Goal: Information Seeking & Learning: Learn about a topic

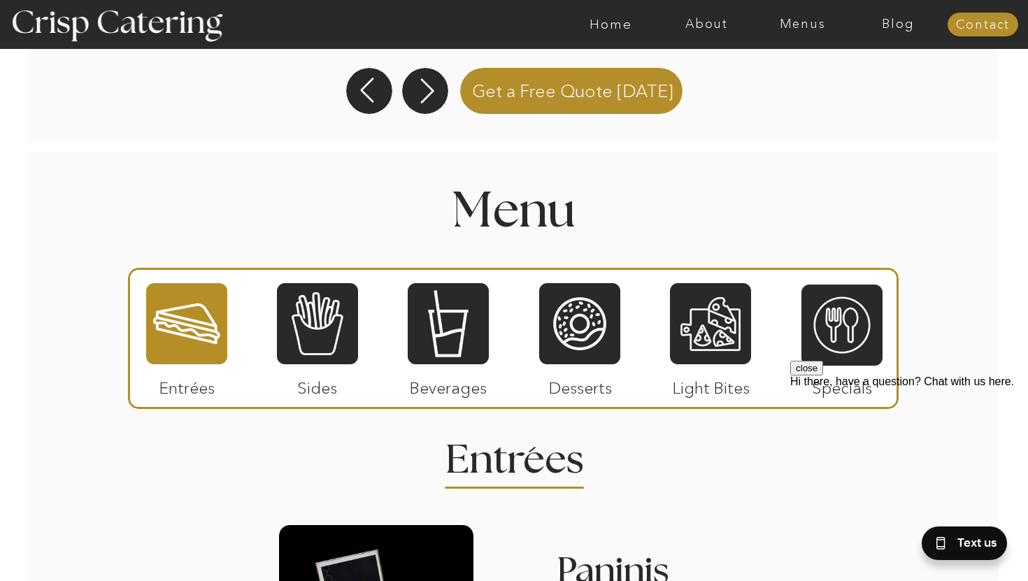
scroll to position [1494, 0]
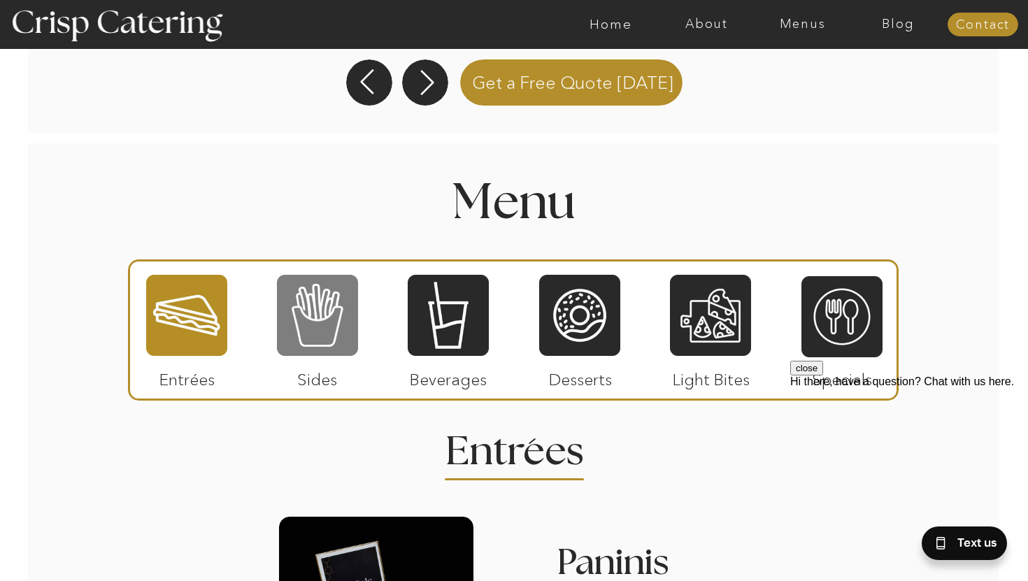
click at [314, 320] on div at bounding box center [317, 316] width 81 height 84
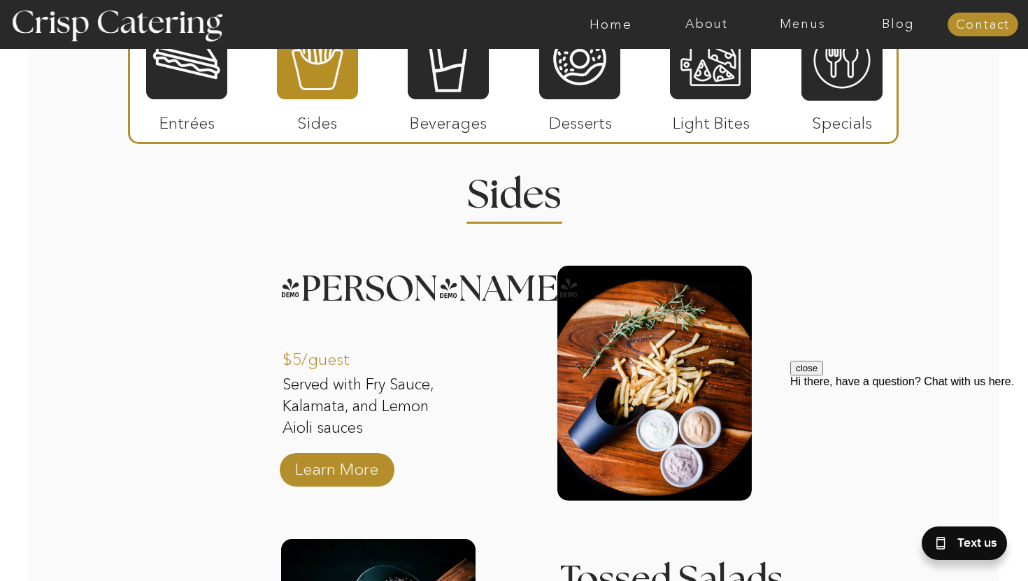
scroll to position [1754, 0]
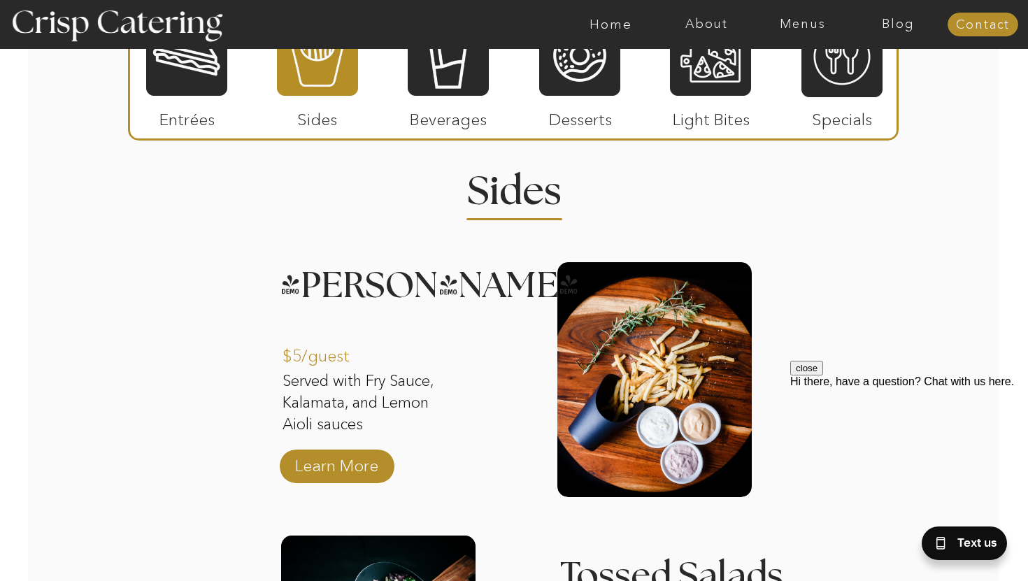
click at [645, 318] on div at bounding box center [655, 379] width 194 height 235
click at [642, 334] on div at bounding box center [655, 379] width 194 height 235
click at [348, 470] on p "Learn More" at bounding box center [336, 462] width 93 height 41
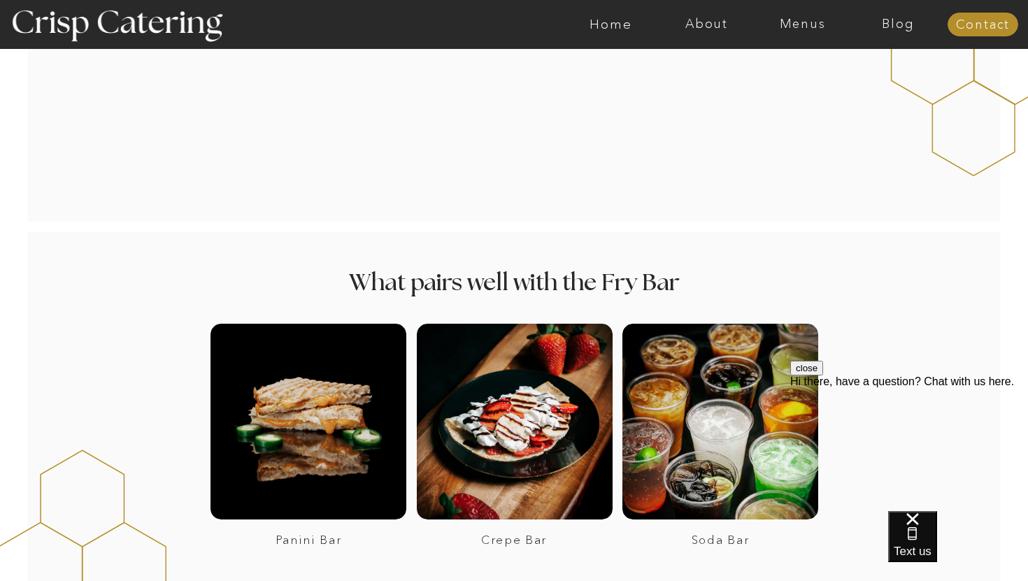
scroll to position [1171, 0]
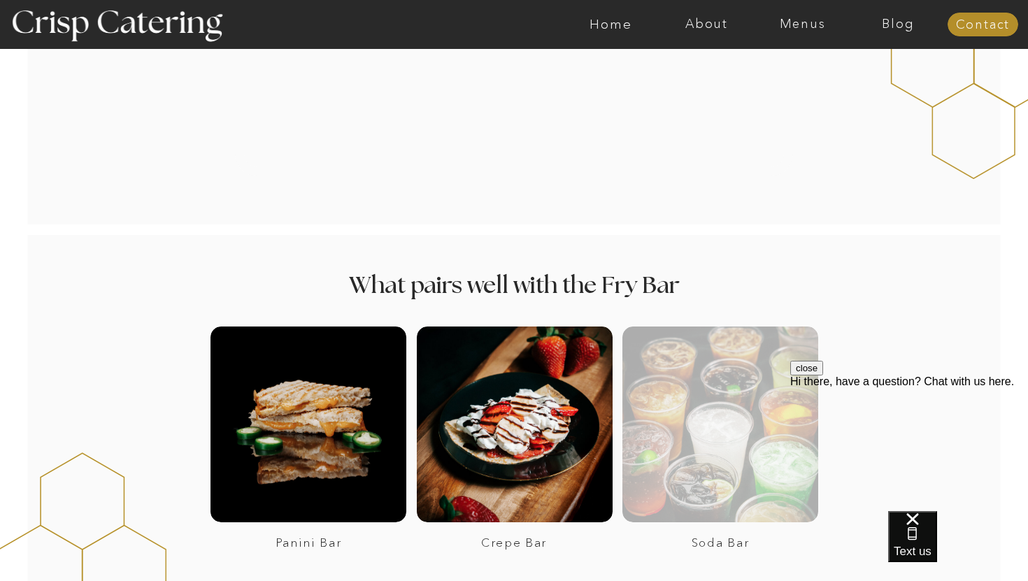
click at [728, 432] on div at bounding box center [721, 425] width 196 height 196
